Goal: Task Accomplishment & Management: Manage account settings

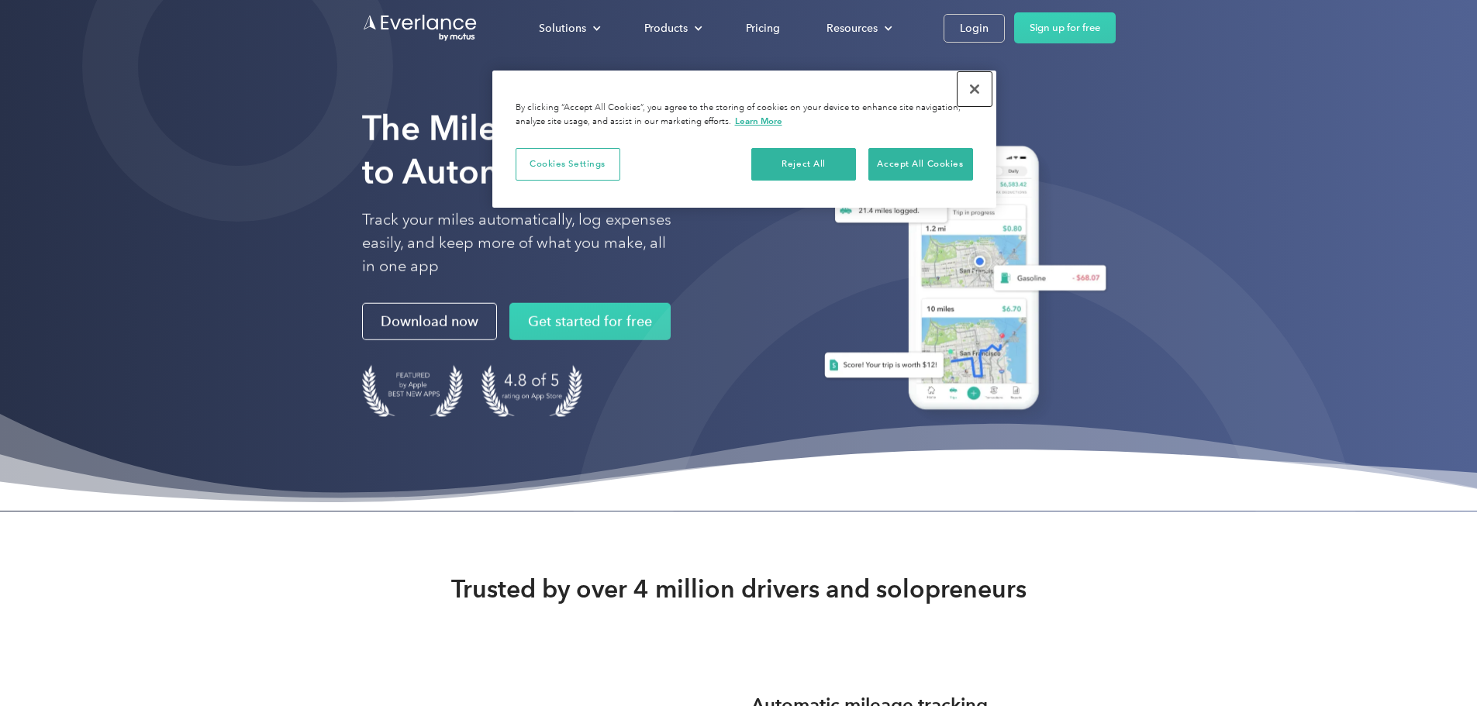
drag, startPoint x: 967, startPoint y: 95, endPoint x: 979, endPoint y: 89, distance: 13.2
click at [967, 95] on button "Close" at bounding box center [975, 89] width 34 height 34
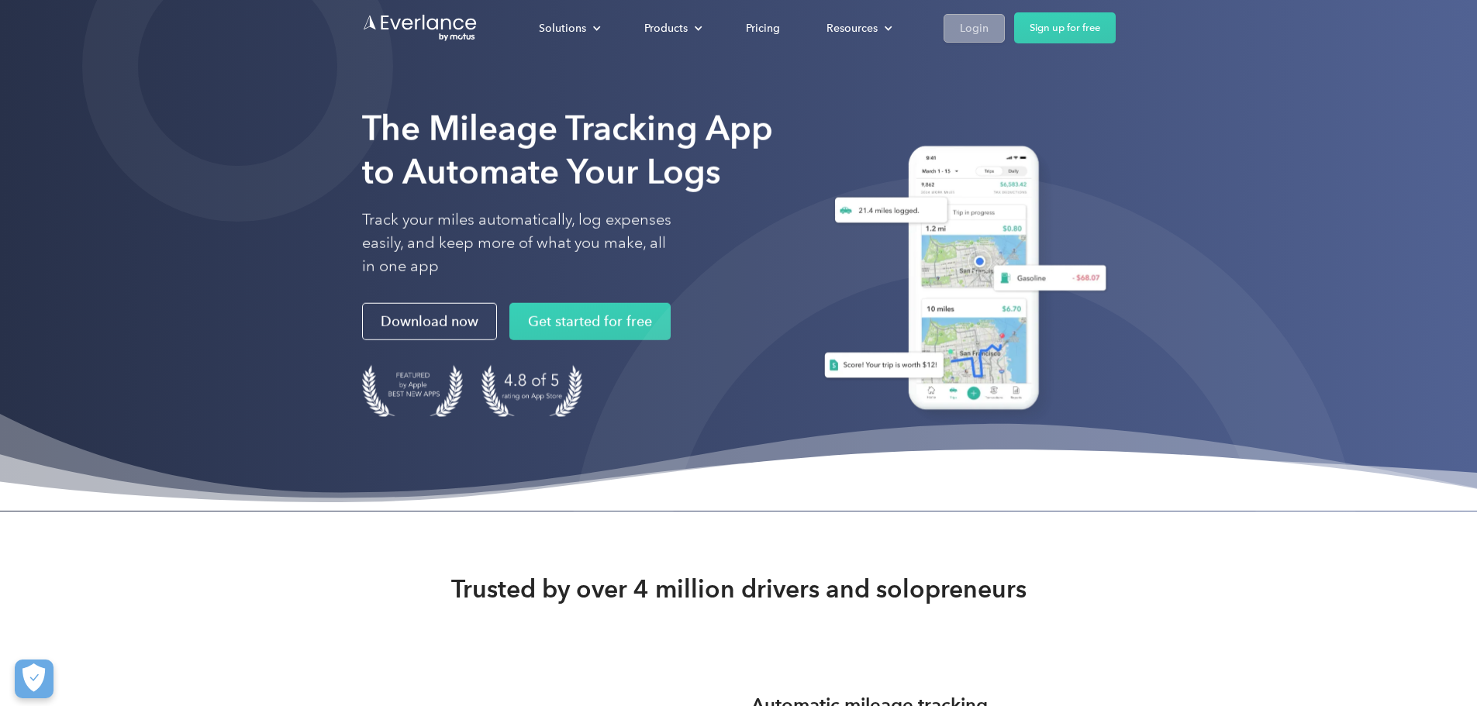
click at [989, 33] on div "Login" at bounding box center [974, 28] width 29 height 19
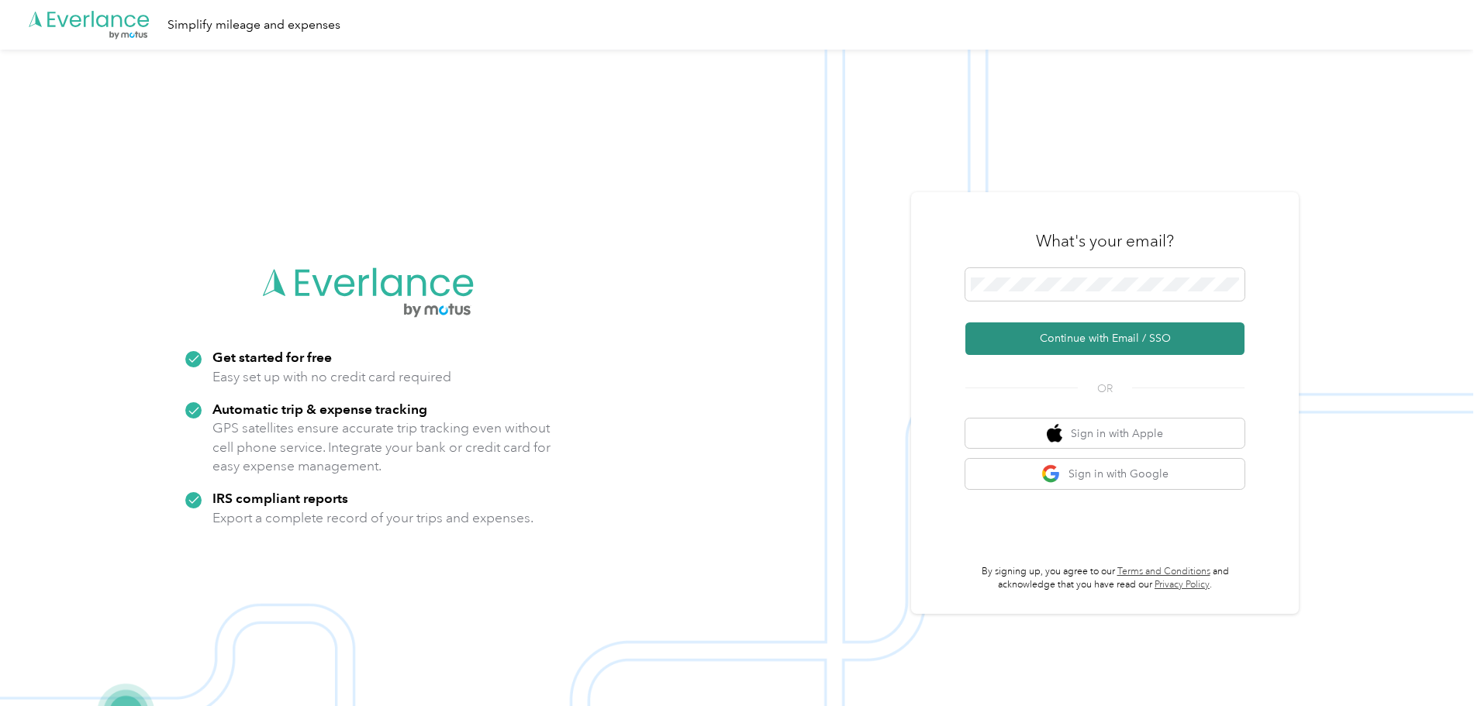
click at [1067, 337] on button "Continue with Email / SSO" at bounding box center [1105, 339] width 279 height 33
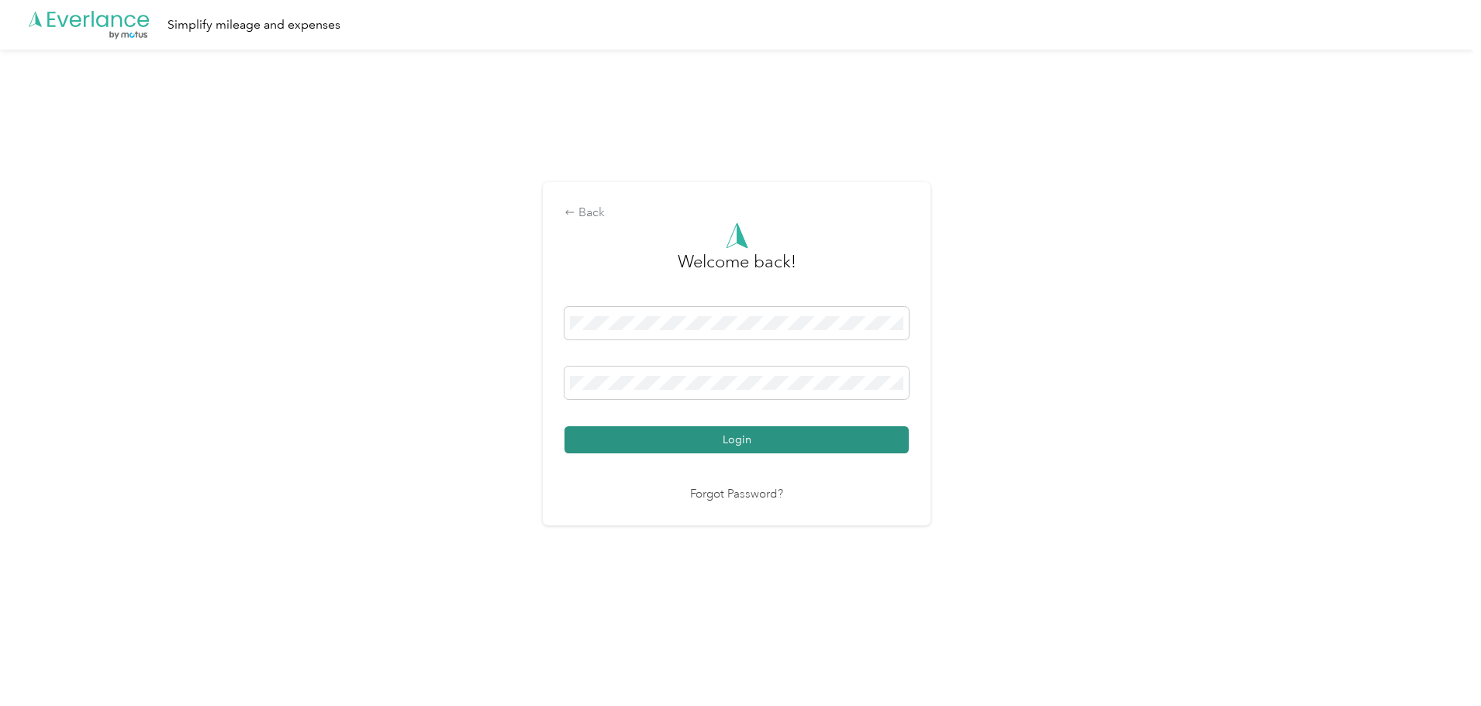
click at [751, 444] on button "Login" at bounding box center [737, 440] width 344 height 27
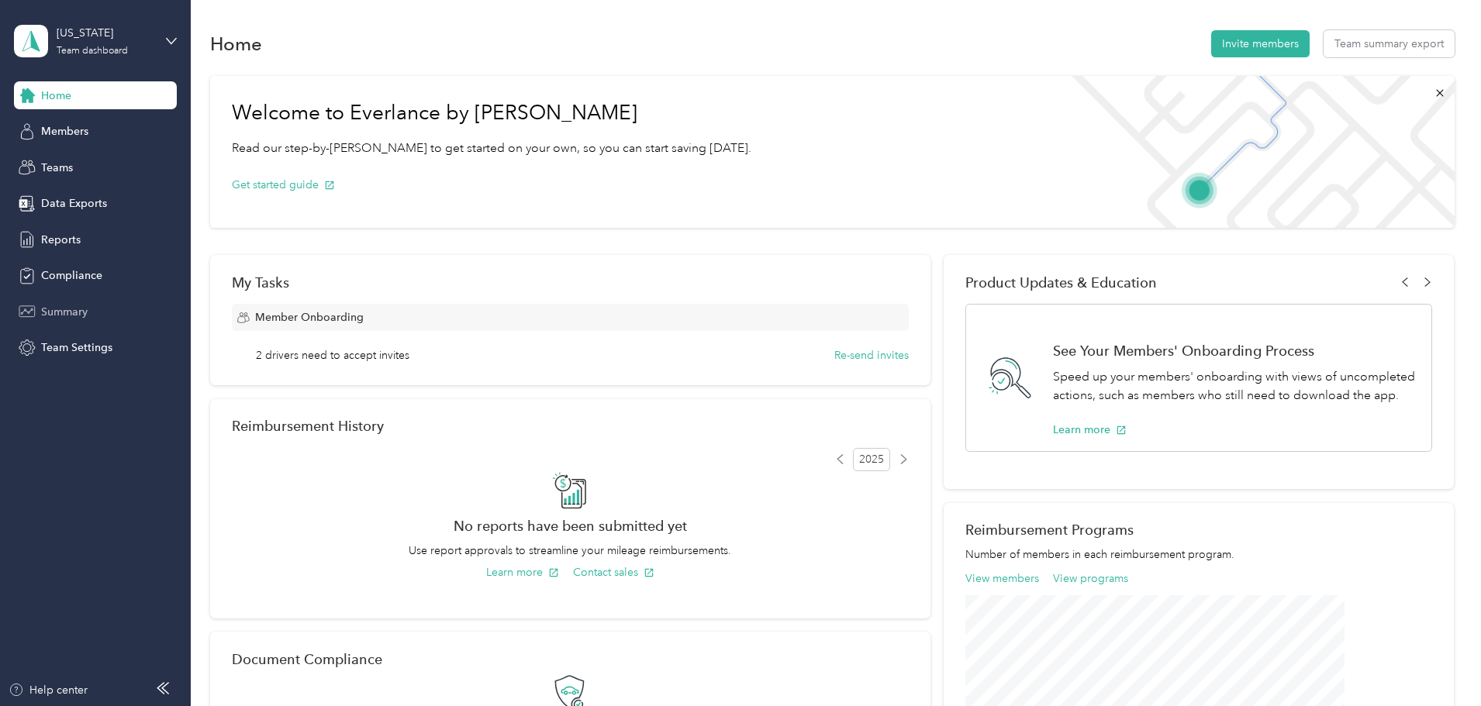
click at [64, 305] on span "Summary" at bounding box center [64, 312] width 47 height 16
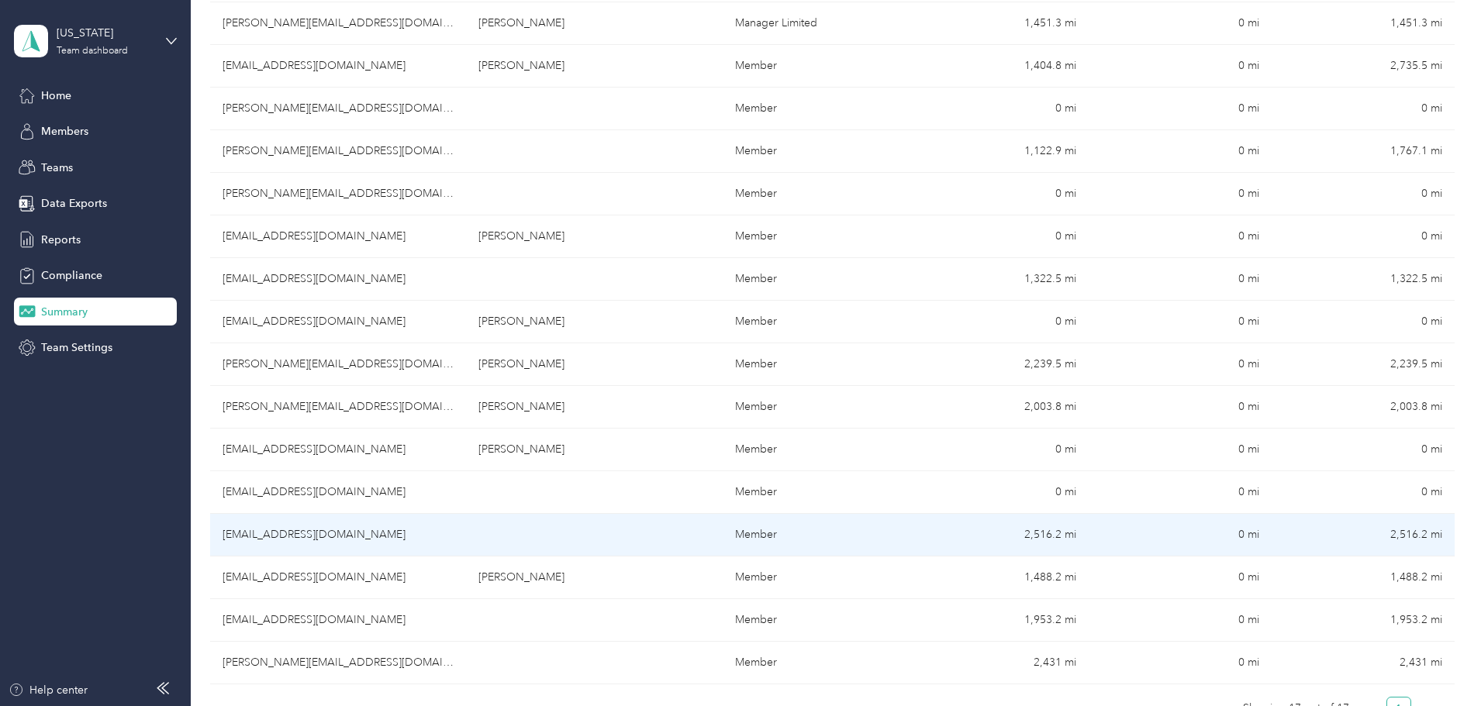
scroll to position [388, 0]
